Goal: Communication & Community: Answer question/provide support

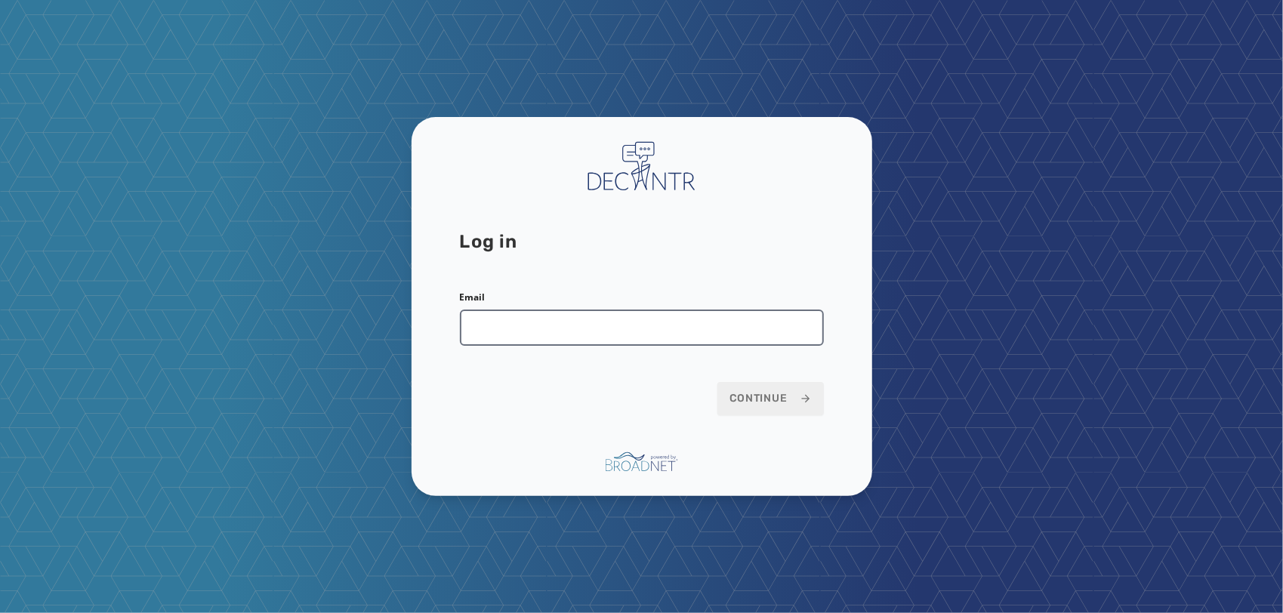
click at [523, 328] on input "Email" at bounding box center [642, 328] width 364 height 36
type input "**********"
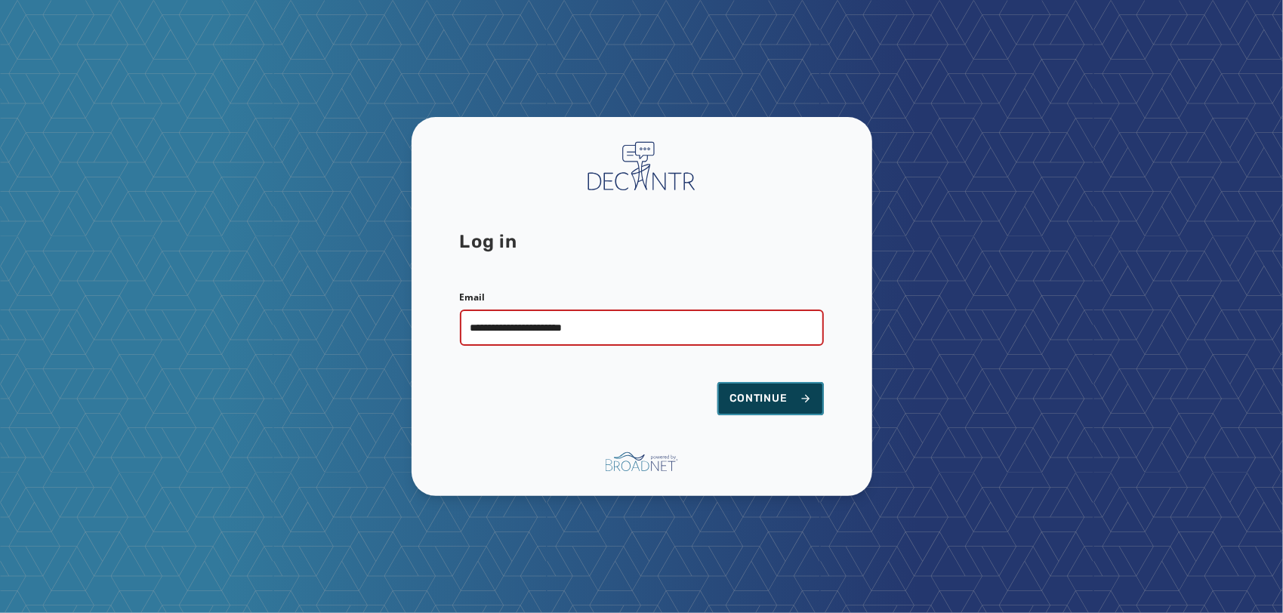
click at [763, 396] on span "Continue" at bounding box center [770, 398] width 82 height 15
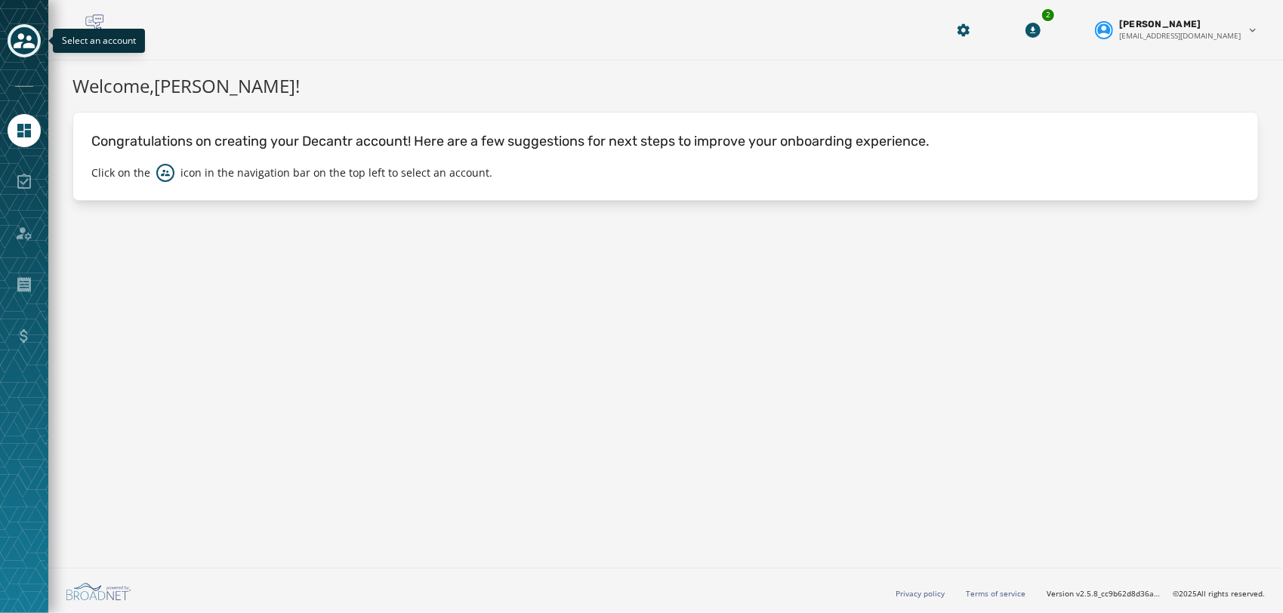
click at [29, 53] on button "Toggle account select drawer" at bounding box center [24, 40] width 33 height 33
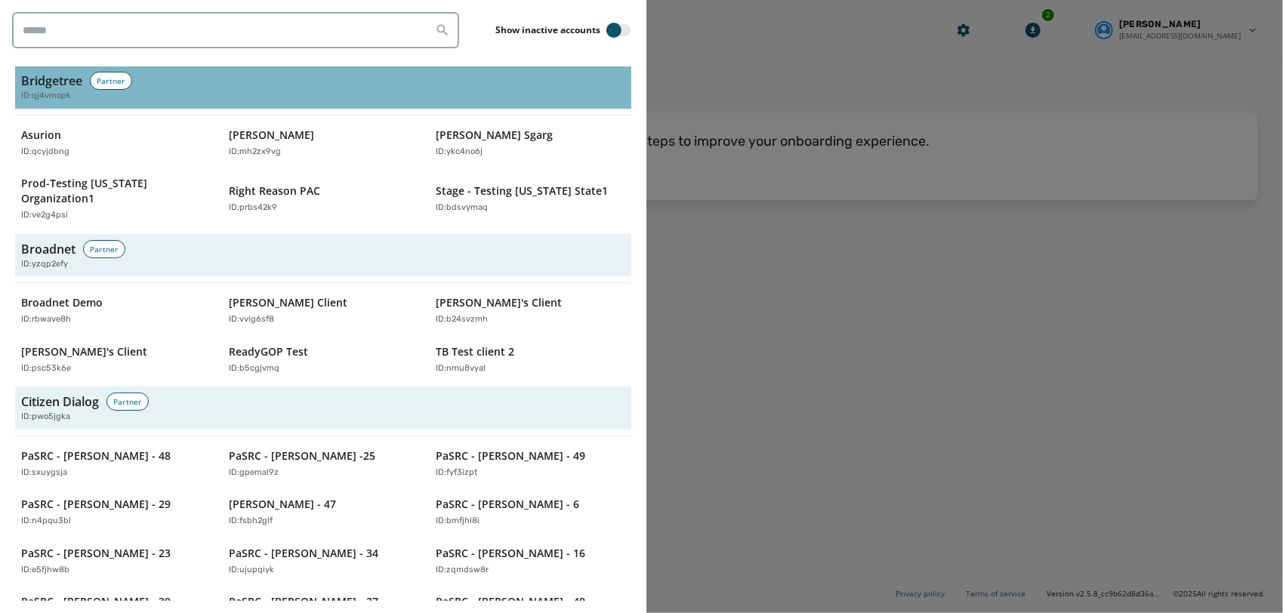
scroll to position [602, 0]
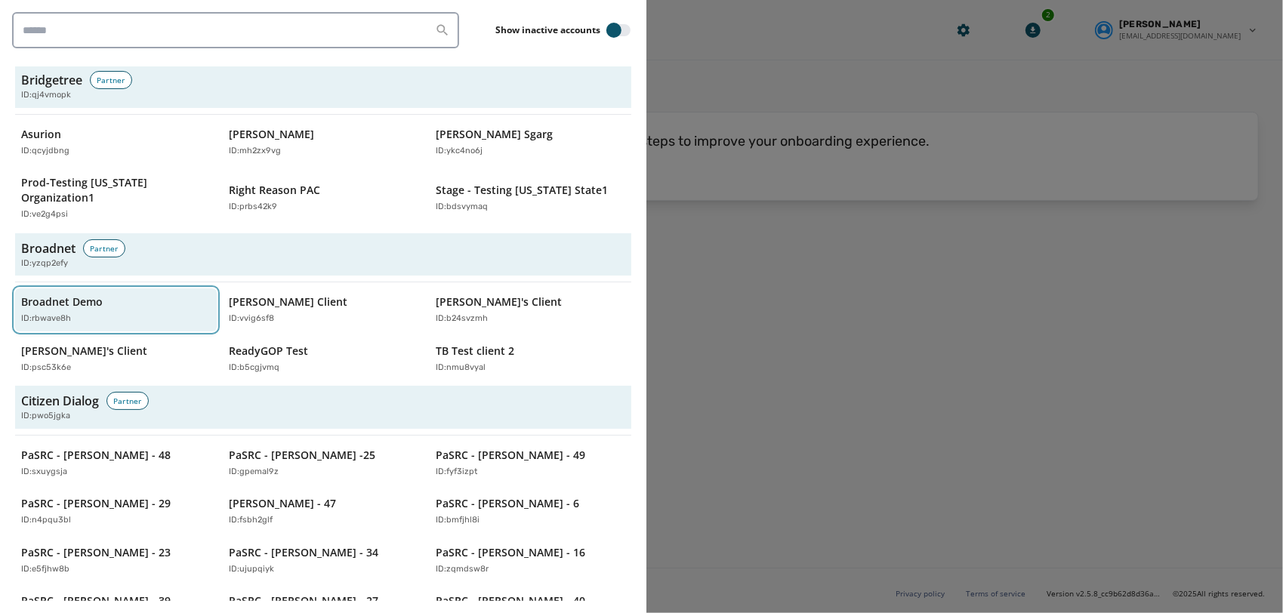
click at [97, 313] on div "ID: rbwave8h" at bounding box center [108, 319] width 174 height 13
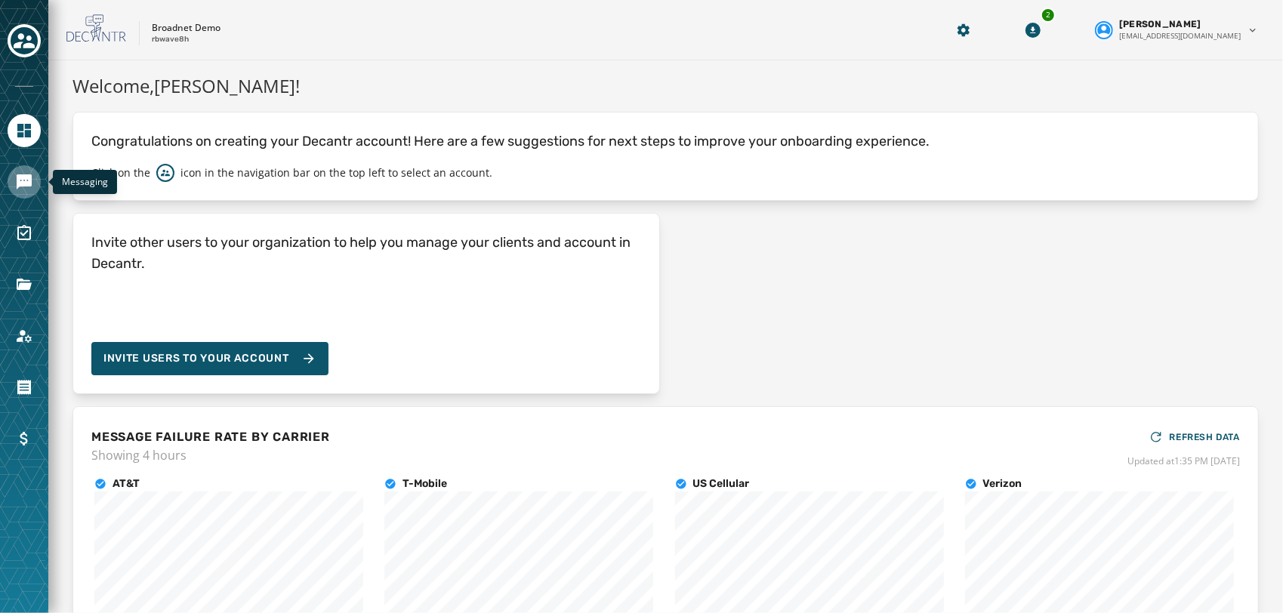
click at [26, 180] on icon "Navigate to Messaging" at bounding box center [24, 181] width 15 height 15
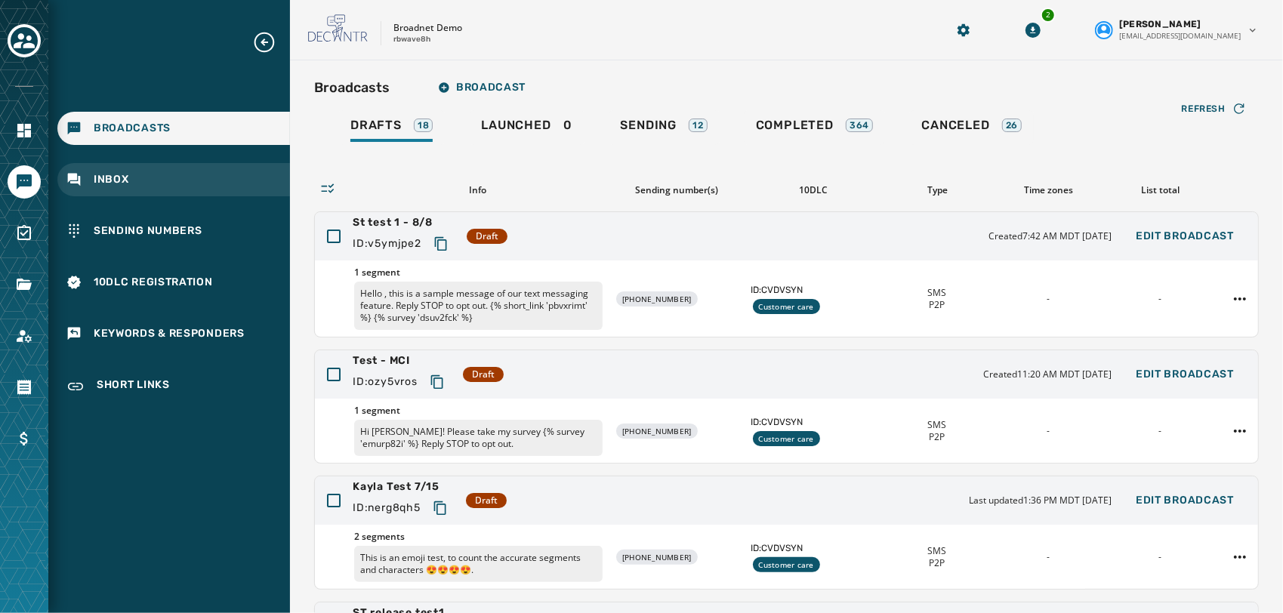
click at [106, 180] on span "Inbox" at bounding box center [111, 179] width 35 height 15
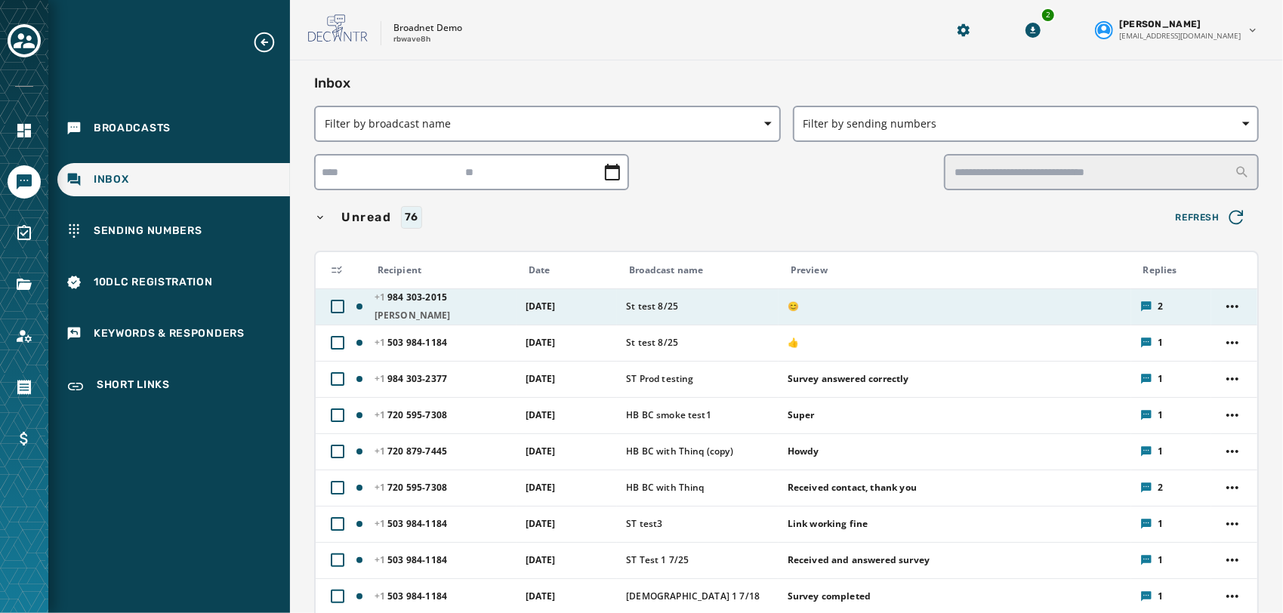
click at [464, 314] on span "seema Desai" at bounding box center [444, 316] width 141 height 12
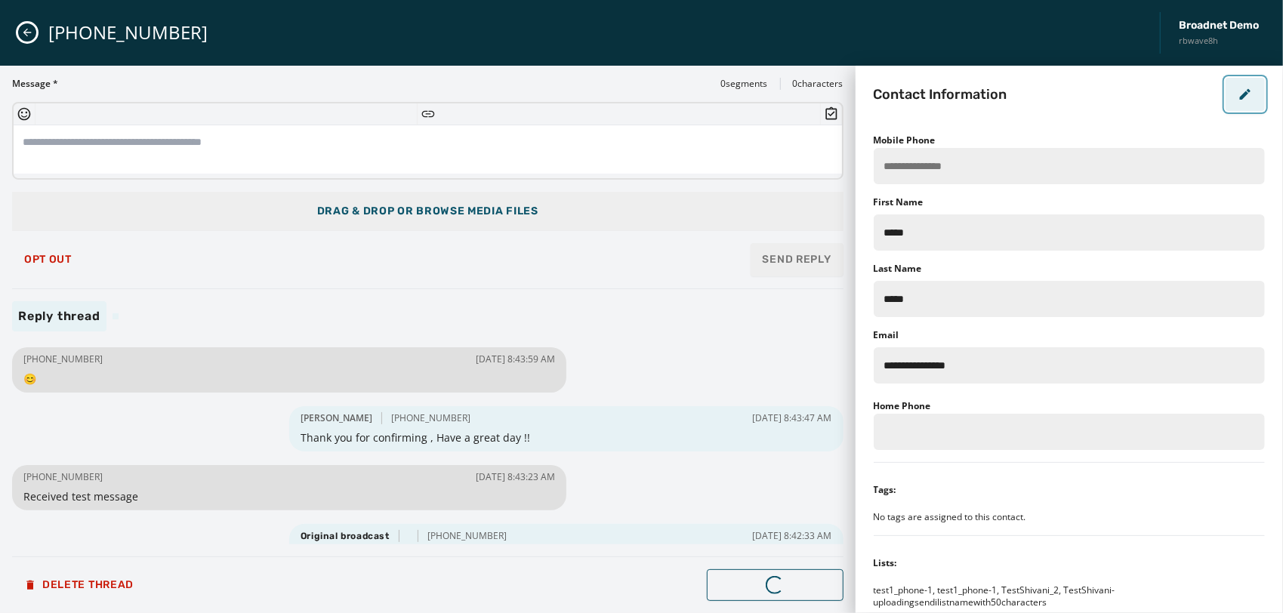
click at [1252, 86] on button "button" at bounding box center [1244, 94] width 39 height 33
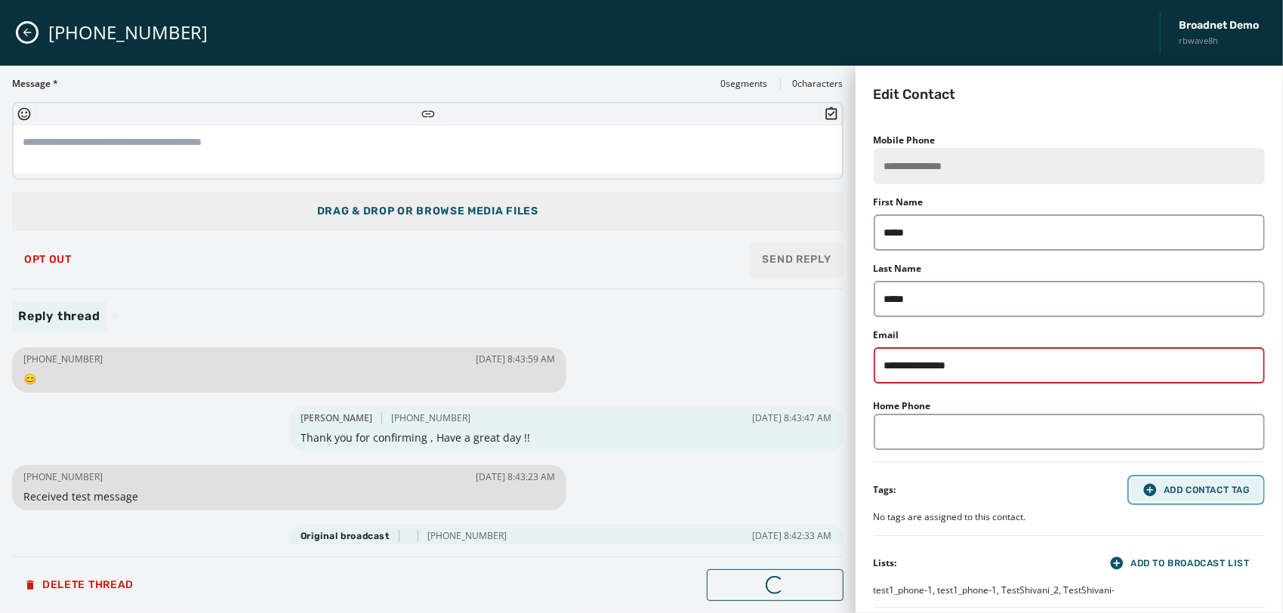
click at [1194, 481] on button "Add Contact Tag" at bounding box center [1195, 490] width 131 height 24
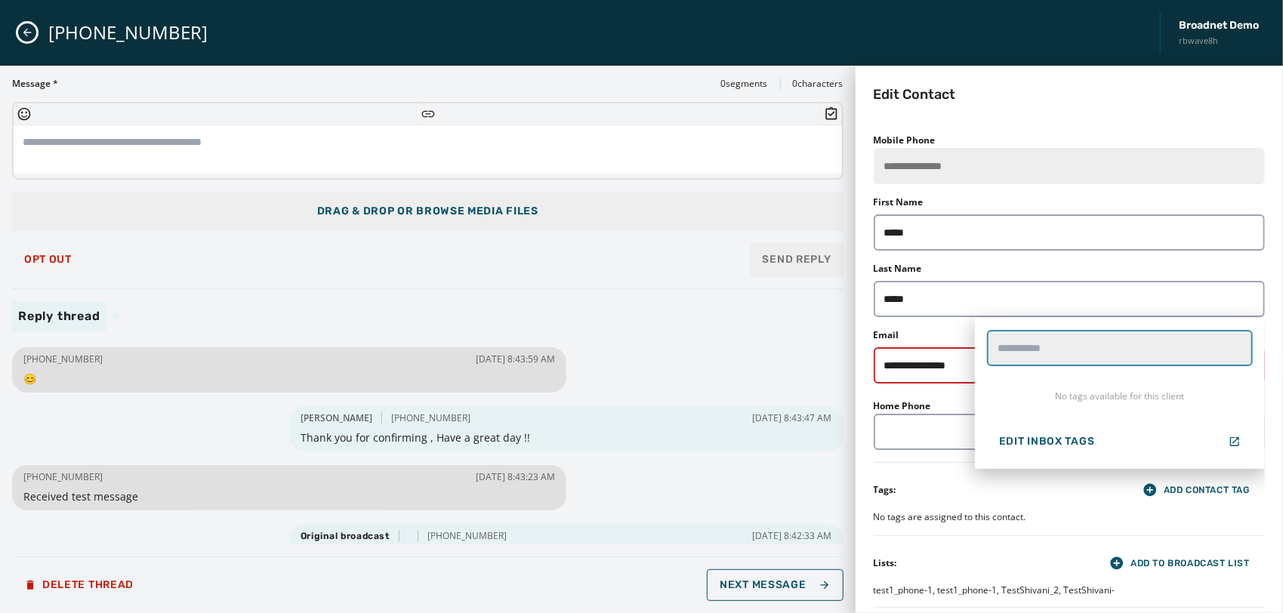
click at [1096, 350] on input "text" at bounding box center [1120, 348] width 266 height 36
type input "****"
